Goal: Check status: Check status

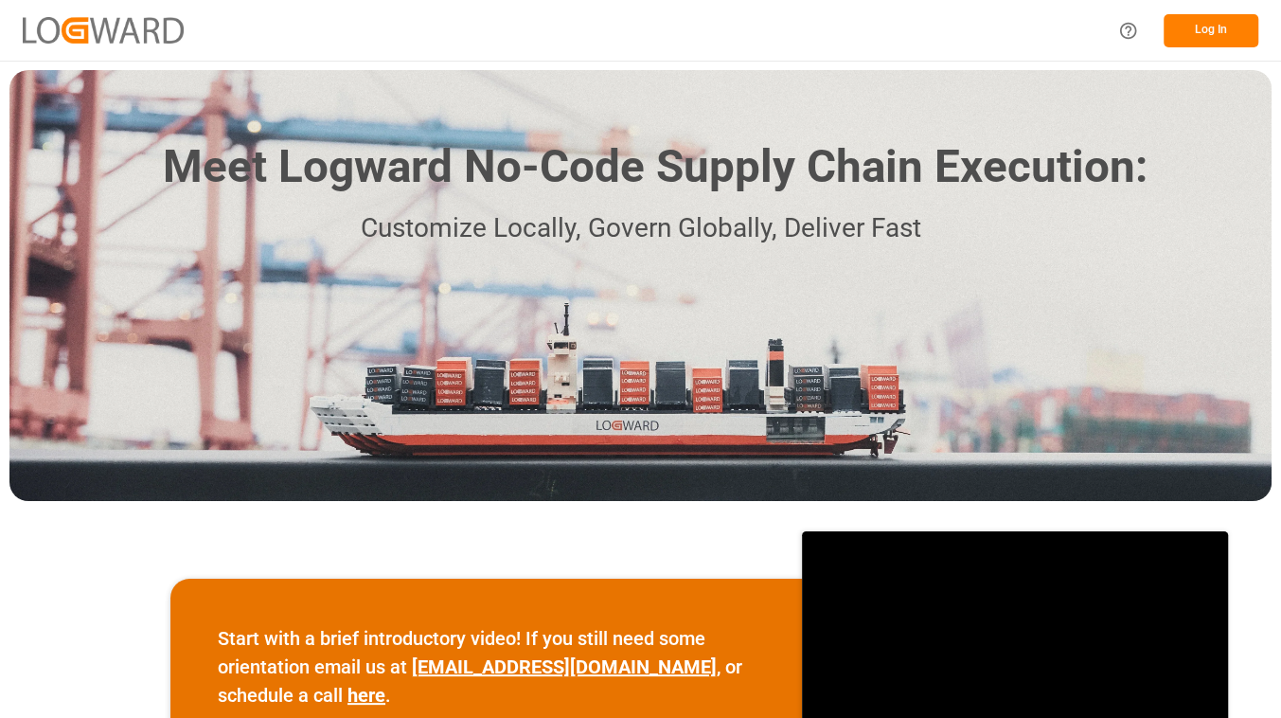
click at [1185, 46] on div "Log In" at bounding box center [1183, 30] width 152 height 43
click at [1189, 40] on button "Log In" at bounding box center [1211, 30] width 95 height 33
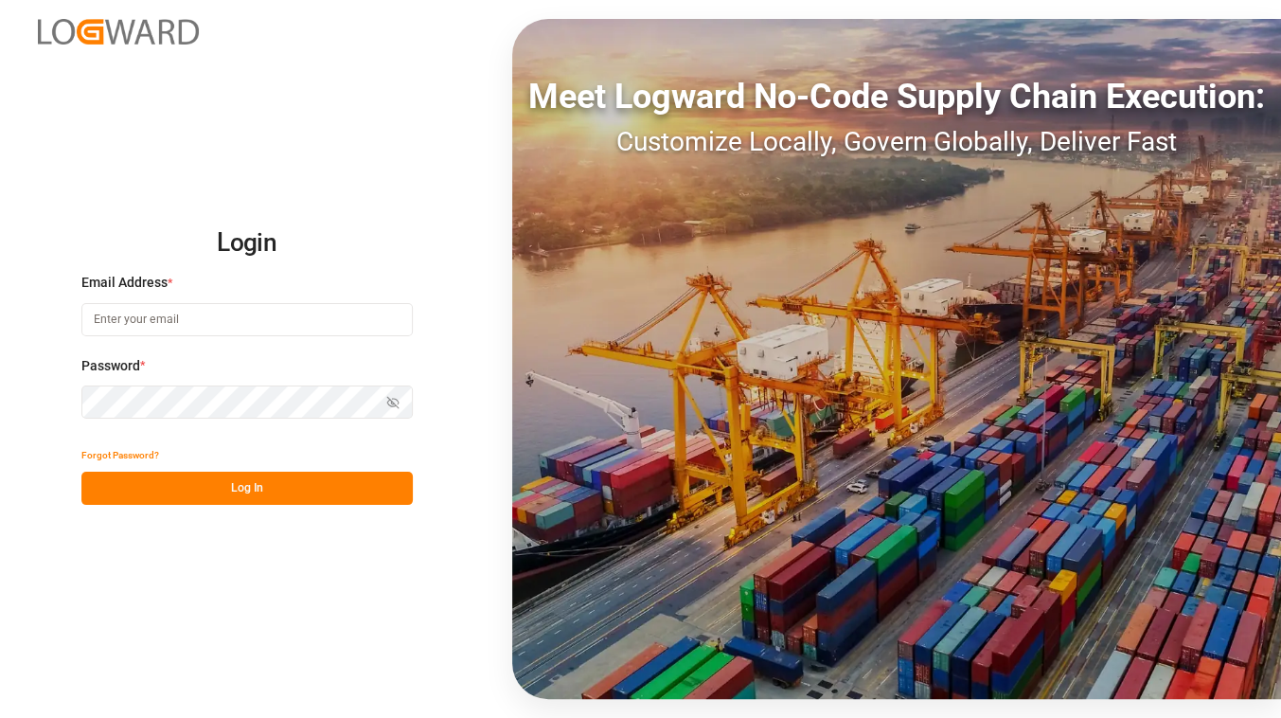
type input "[EMAIL_ADDRESS][DOMAIN_NAME]"
click at [252, 492] on button "Log In" at bounding box center [246, 488] width 331 height 33
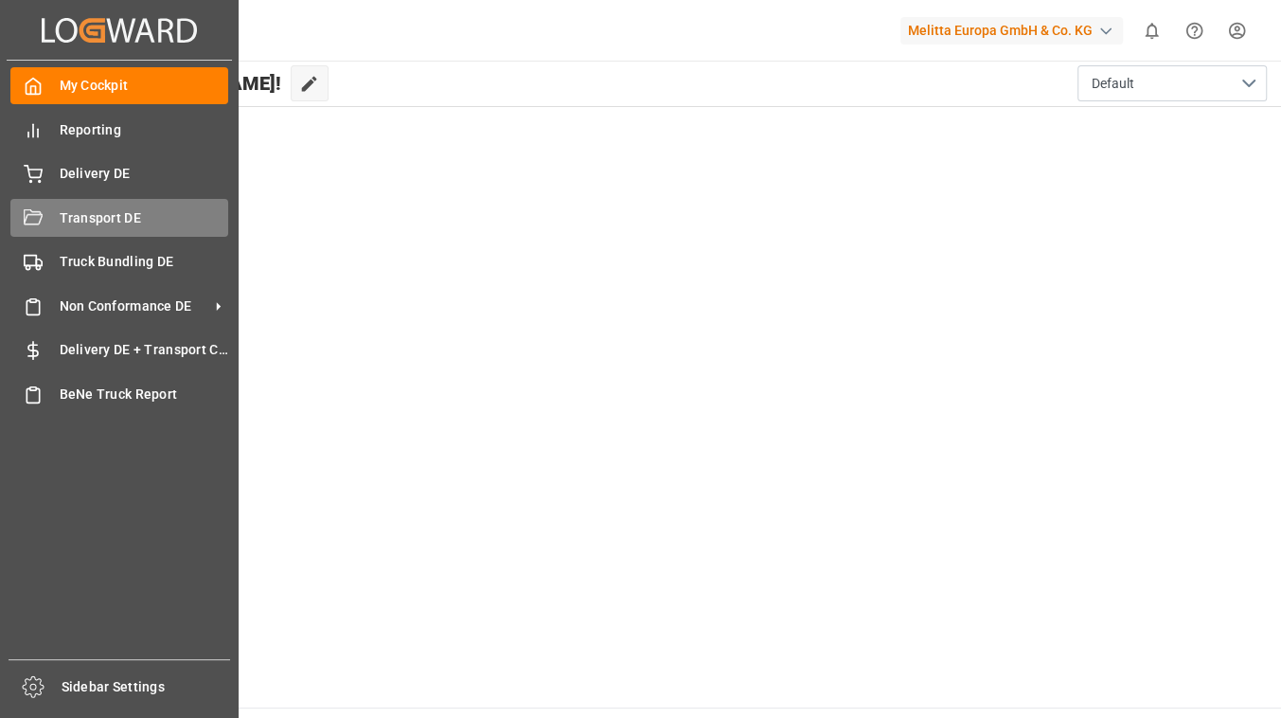
click at [85, 223] on span "Transport DE" at bounding box center [145, 218] width 170 height 20
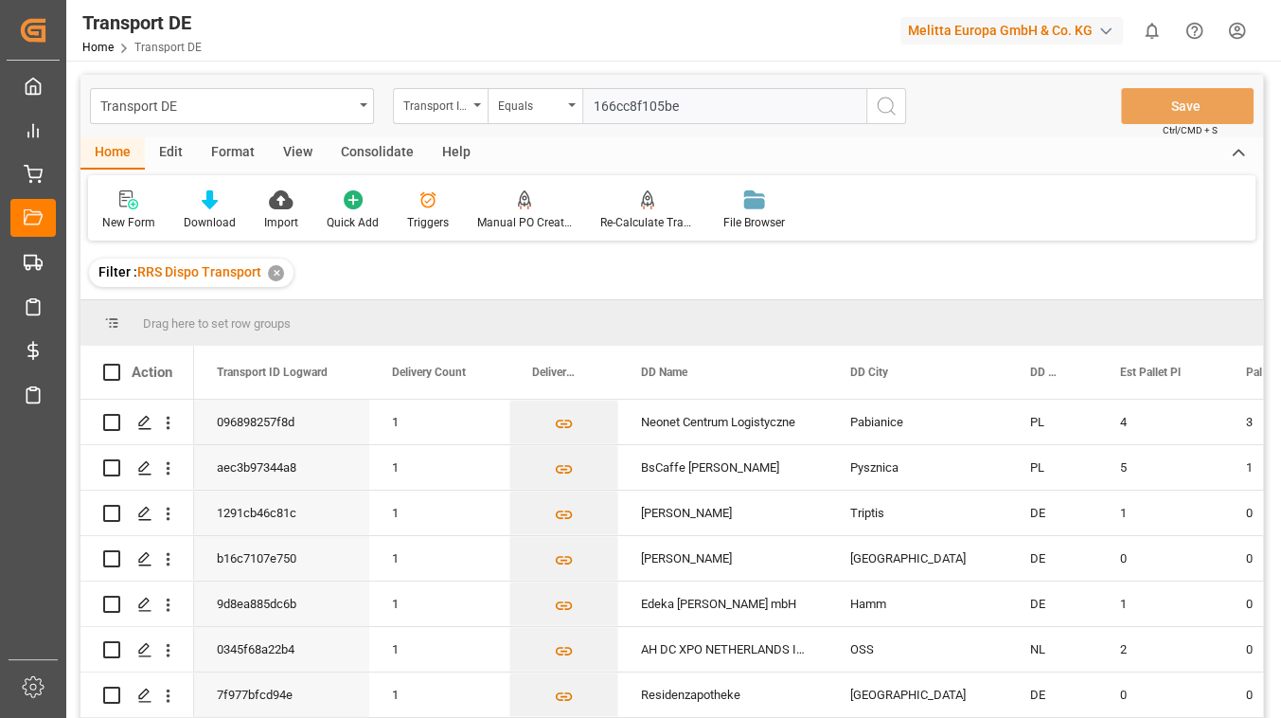
type input "166cc8f105be"
click at [889, 105] on icon "search button" at bounding box center [886, 106] width 23 height 23
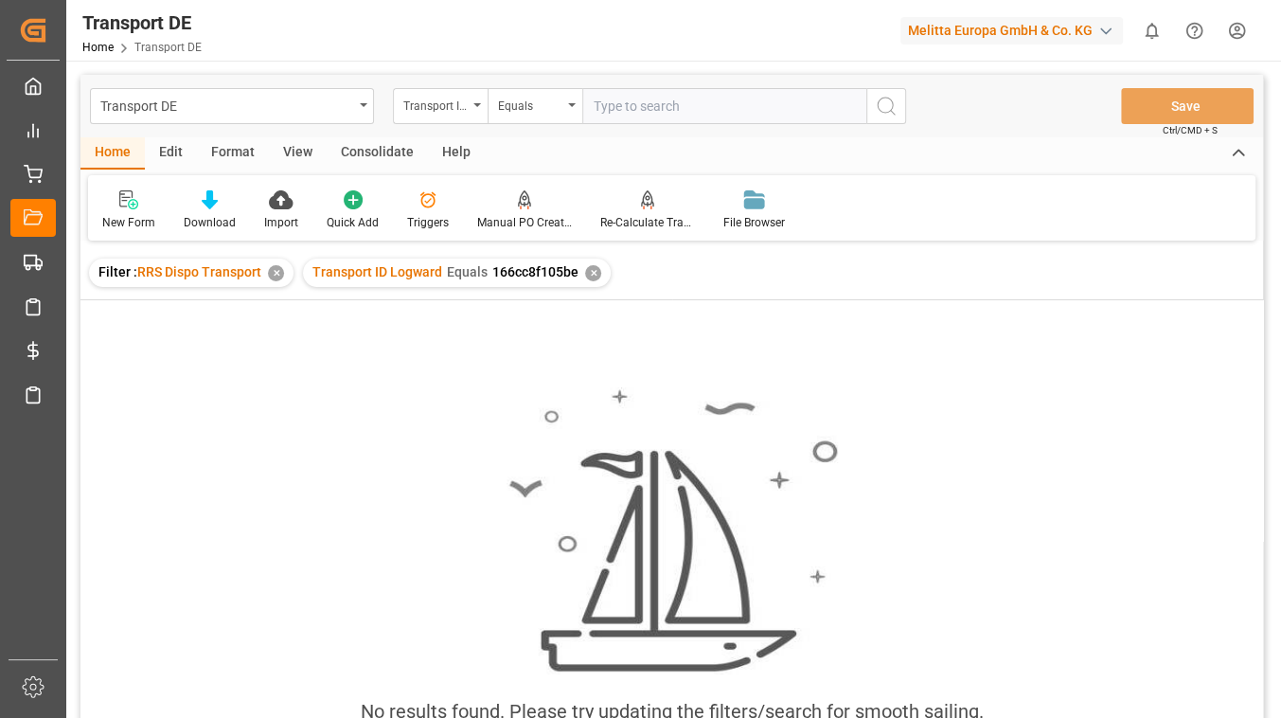
click at [588, 277] on div "✕" at bounding box center [593, 273] width 16 height 16
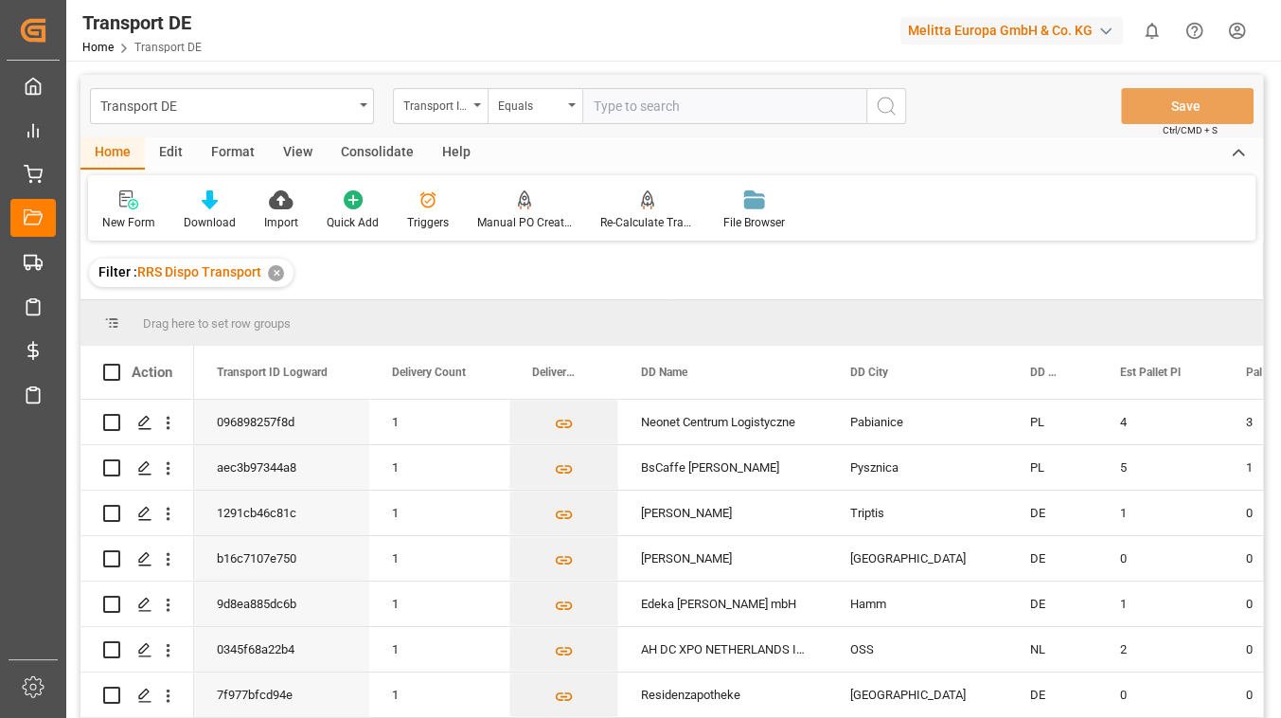
click at [618, 101] on input "text" at bounding box center [724, 106] width 284 height 36
paste input "592e9e0e7ab1"
type input "592e9e0e7ab1"
click at [880, 116] on icon "search button" at bounding box center [886, 106] width 23 height 23
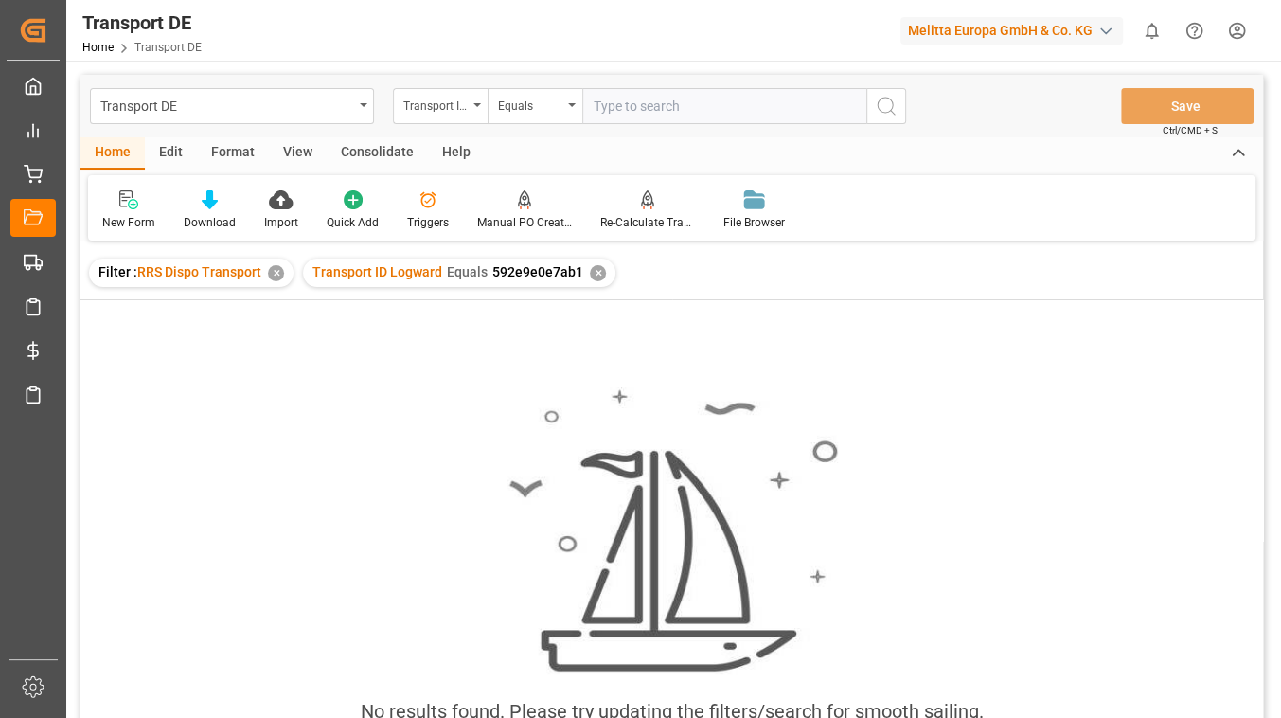
click at [590, 274] on div "✕" at bounding box center [598, 273] width 16 height 16
